Goal: Transaction & Acquisition: Purchase product/service

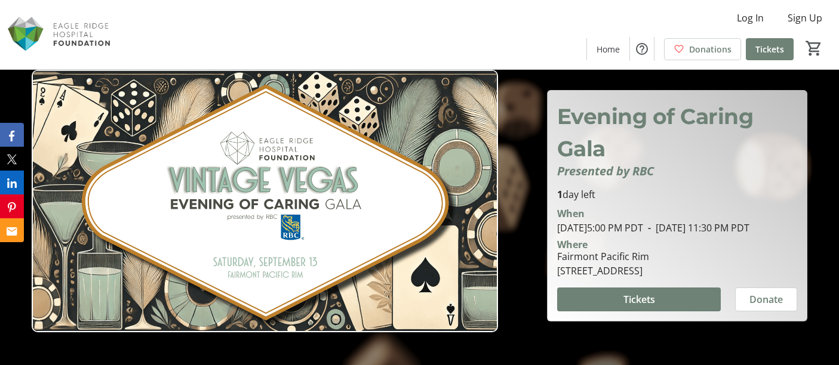
scroll to position [646, 0]
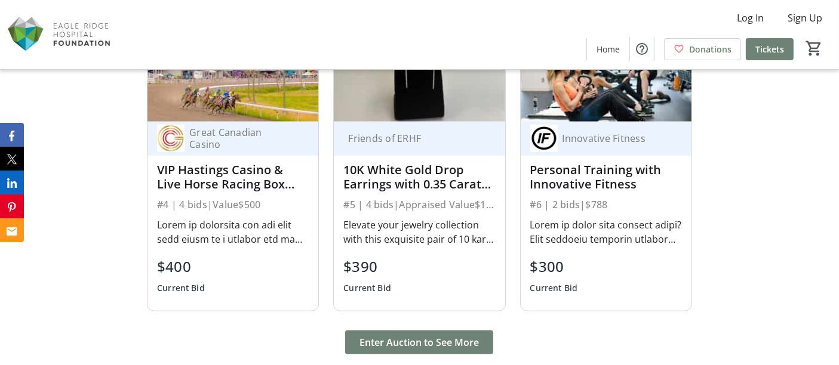
scroll to position [986, 0]
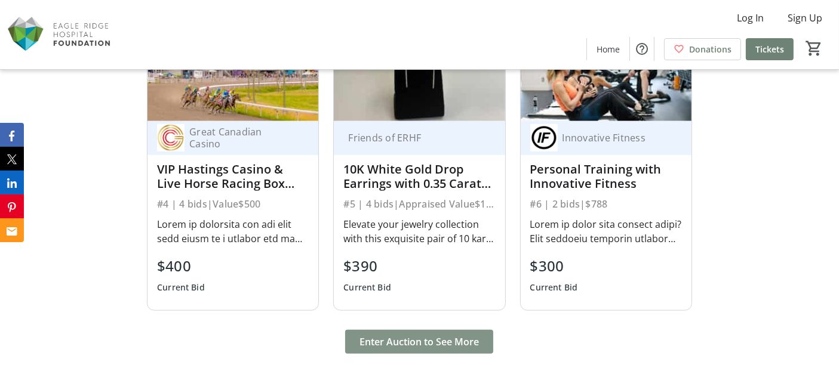
click at [392, 342] on span "Enter Auction to See More" at bounding box center [418, 342] width 119 height 14
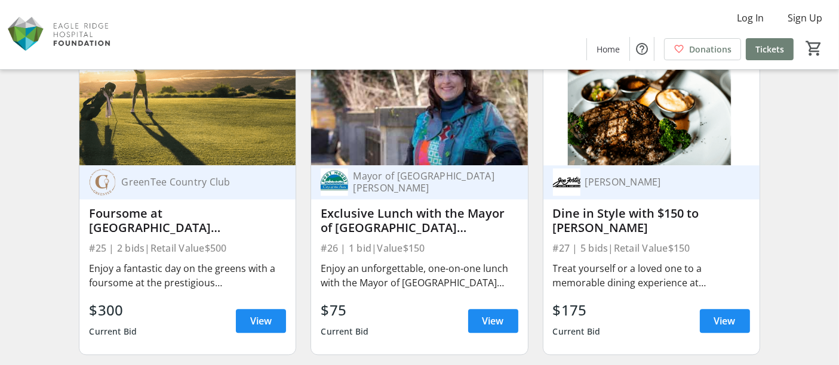
scroll to position [2749, 0]
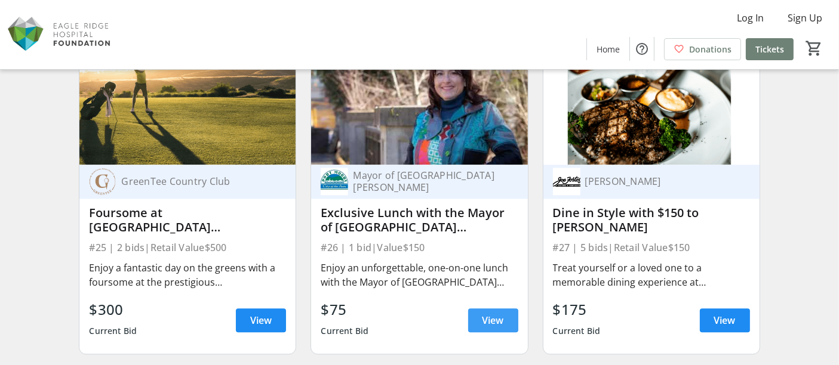
click at [480, 319] on span at bounding box center [493, 320] width 50 height 29
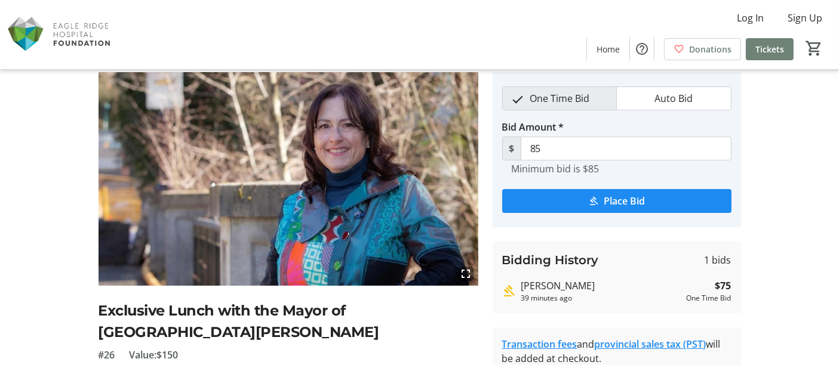
scroll to position [42, 0]
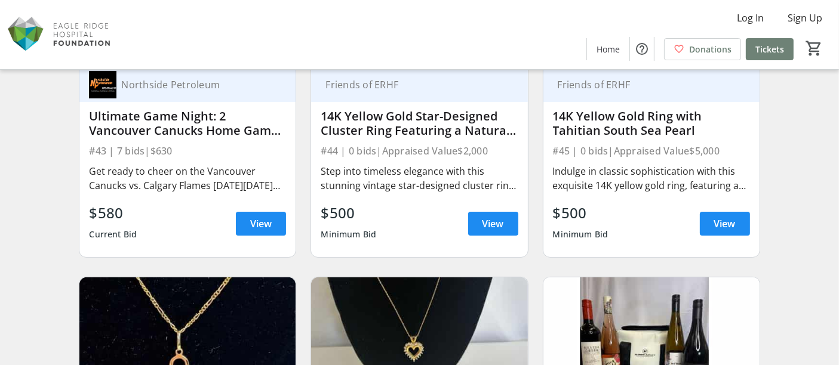
scroll to position [4835, 0]
